Goal: Find specific page/section: Find specific page/section

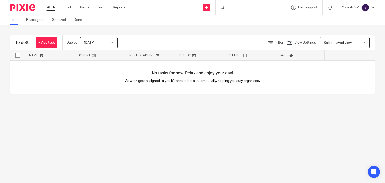
drag, startPoint x: 0, startPoint y: 0, endPoint x: 232, endPoint y: 8, distance: 232.5
click at [232, 8] on div at bounding box center [251, 7] width 70 height 15
click at [227, 8] on input "Search" at bounding box center [248, 8] width 45 height 5
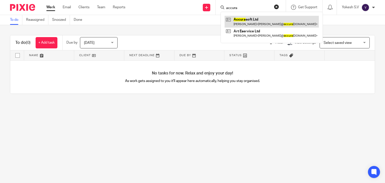
type input "accura"
click at [259, 19] on link at bounding box center [272, 22] width 94 height 12
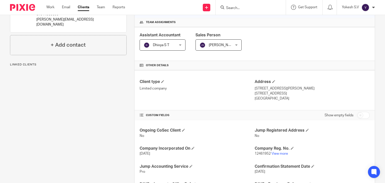
scroll to position [74, 0]
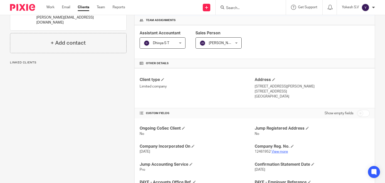
click at [278, 150] on link "View more" at bounding box center [279, 152] width 17 height 4
